Goal: Information Seeking & Learning: Understand process/instructions

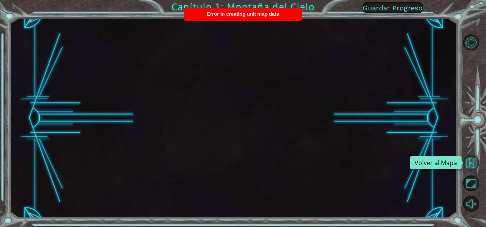
click at [471, 160] on button "Volver al Mapa" at bounding box center [471, 163] width 16 height 16
click at [295, 14] on div "Error in creating unit map data" at bounding box center [243, 14] width 118 height 13
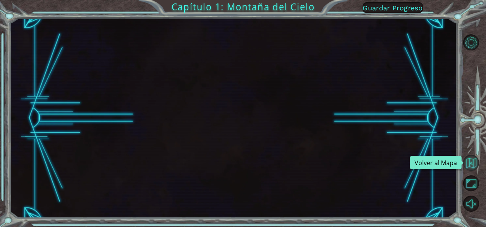
click at [471, 164] on button "Volver al Mapa" at bounding box center [471, 163] width 16 height 16
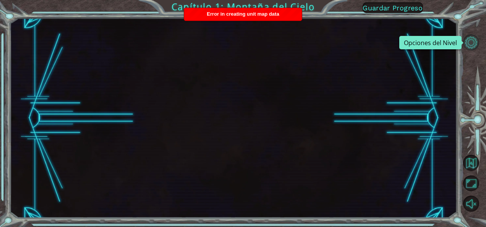
click at [472, 48] on button "Opciones del Nivel" at bounding box center [471, 42] width 16 height 16
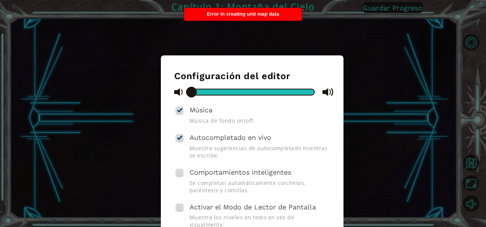
drag, startPoint x: 420, startPoint y: 45, endPoint x: 327, endPoint y: 52, distance: 93.9
click at [327, 52] on div "Configuración del editor Música Música de fondo on/off. Autocompletado en vivo …" at bounding box center [243, 113] width 486 height 227
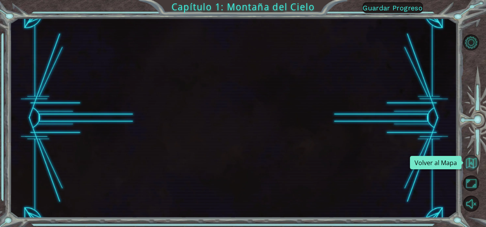
click at [477, 163] on button "Volver al Mapa" at bounding box center [471, 163] width 16 height 16
click at [486, 15] on html "Capítulo 1: Montaña del Cielo Guardar Progreso Configuración del editor Música …" at bounding box center [243, 113] width 486 height 227
